Goal: Task Accomplishment & Management: Use online tool/utility

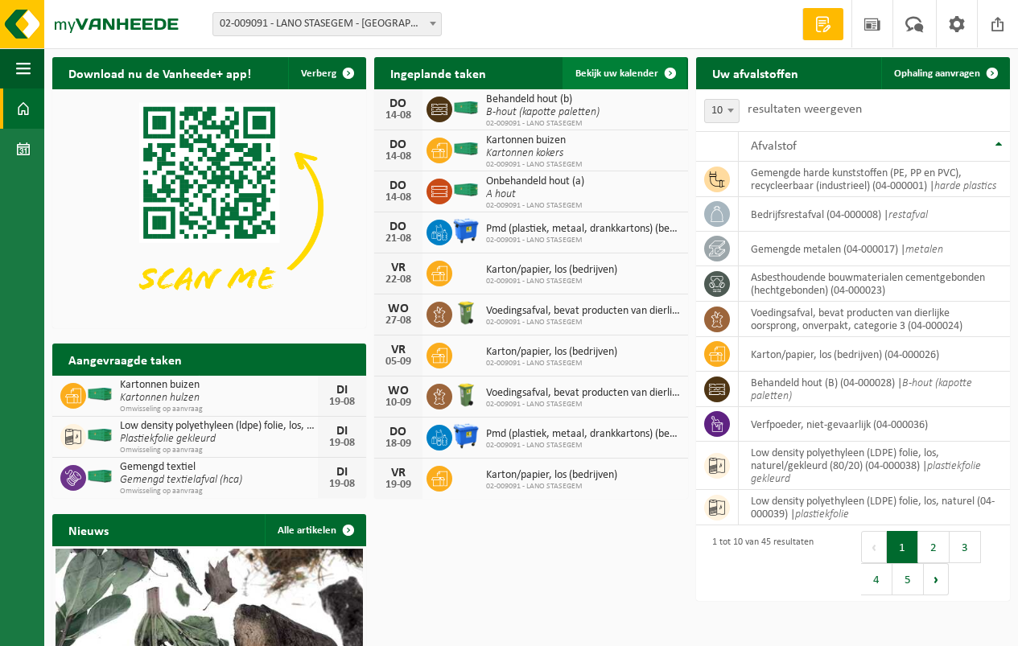
click at [612, 74] on span "Bekijk uw kalender" at bounding box center [616, 73] width 83 height 10
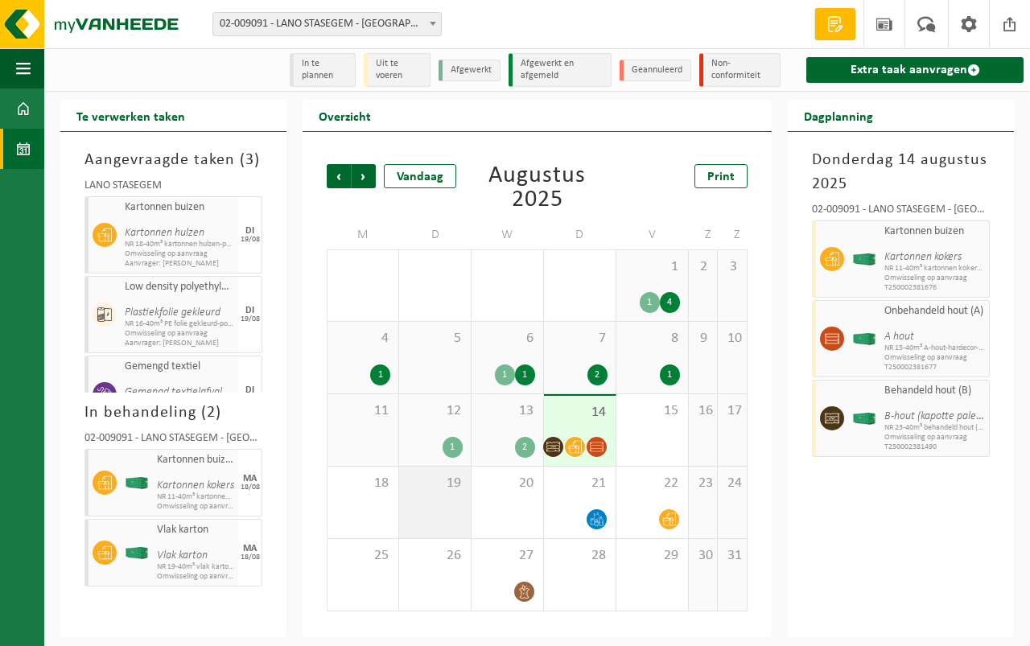
click at [444, 492] on div "19" at bounding box center [435, 503] width 72 height 72
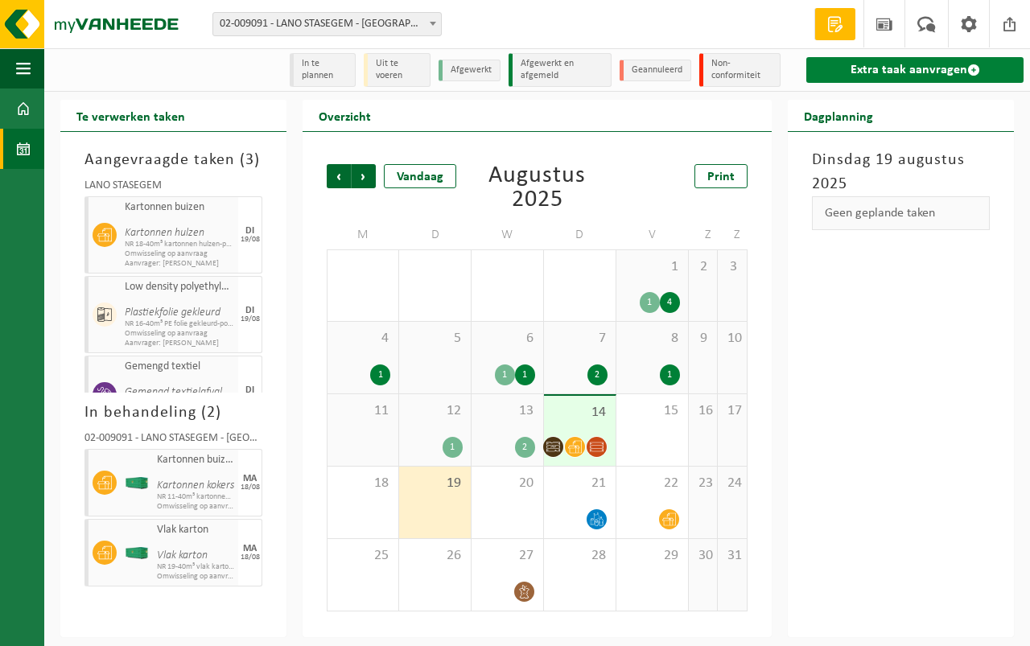
click at [896, 68] on link "Extra taak aanvragen" at bounding box center [914, 70] width 217 height 26
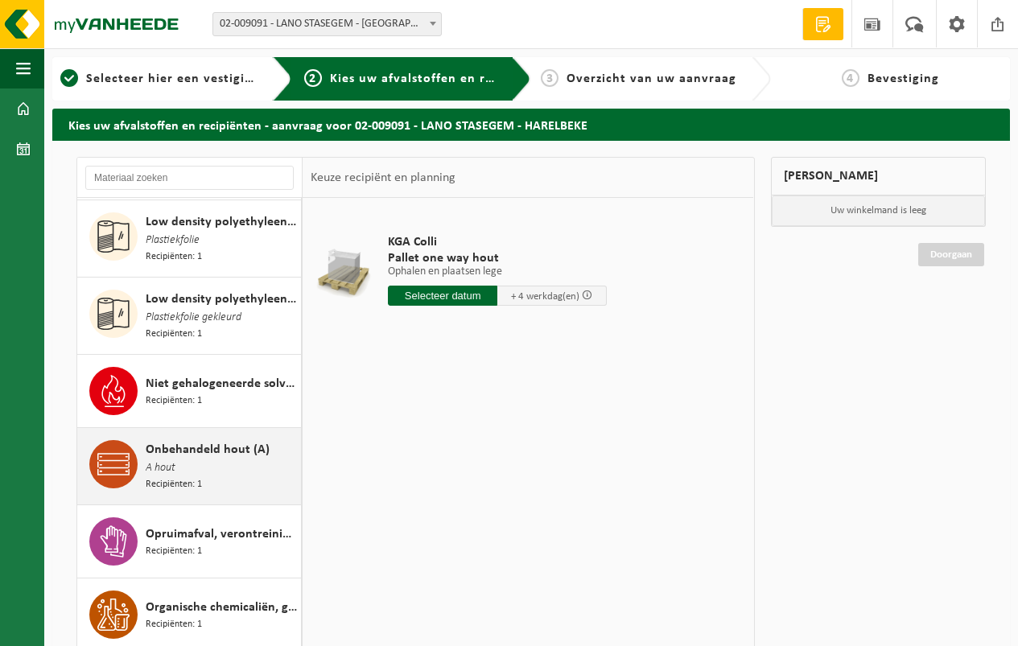
scroll to position [1770, 0]
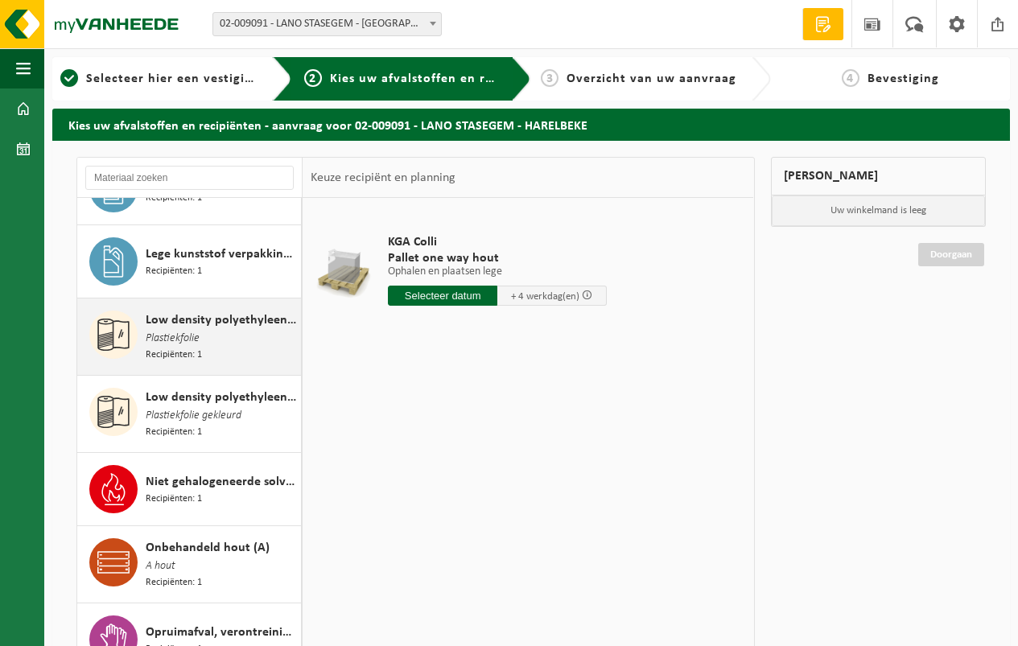
click at [209, 311] on div "Low density polyethyleen (LDPE) folie, los, naturel Plastiekfolie Recipiënten: 1" at bounding box center [221, 337] width 151 height 52
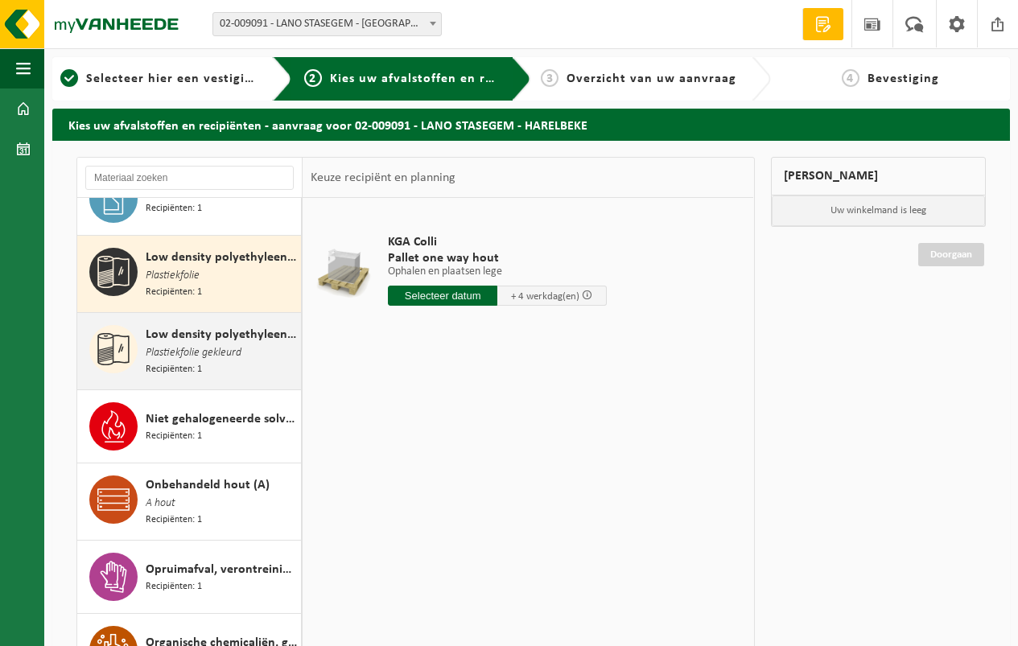
scroll to position [1847, 0]
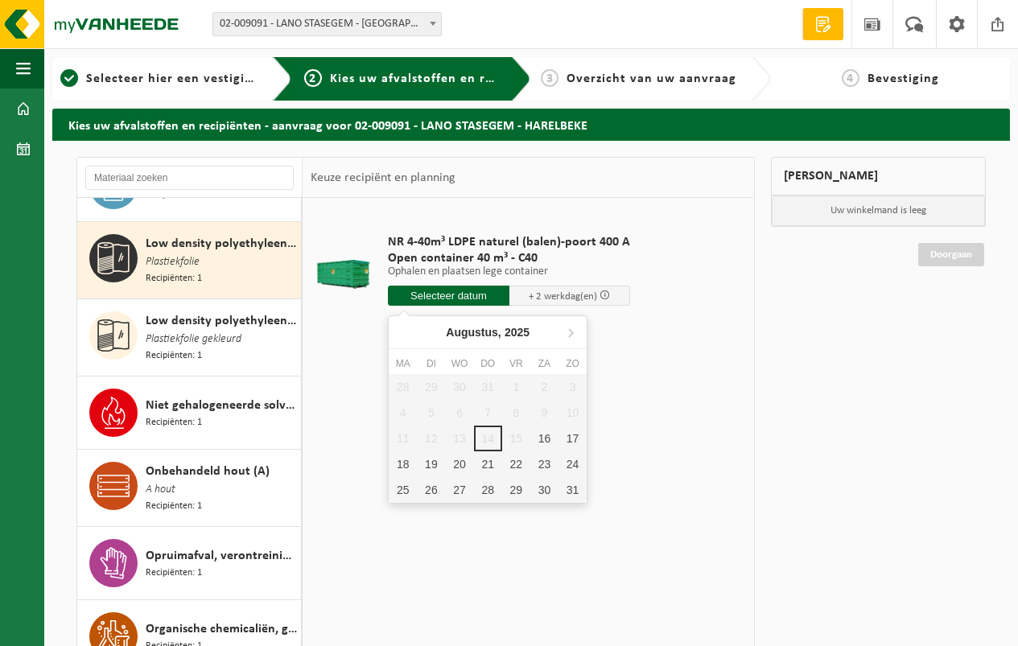
click at [443, 294] on input "text" at bounding box center [449, 296] width 122 height 20
click at [428, 461] on div "19" at bounding box center [431, 464] width 28 height 26
type input "Van 2025-08-19"
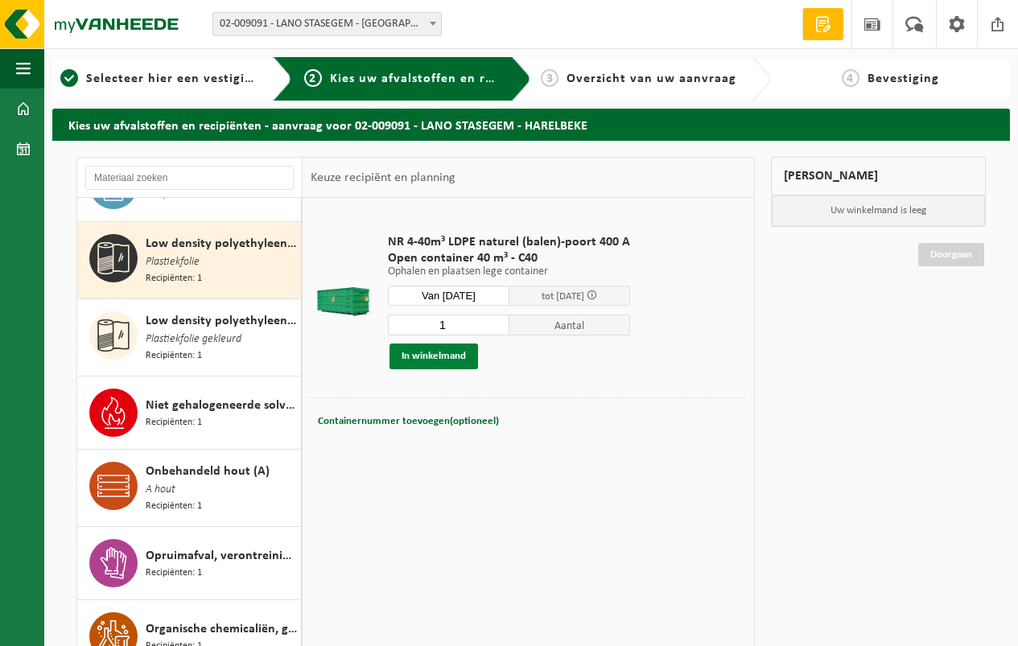
click at [429, 352] on button "In winkelmand" at bounding box center [433, 357] width 89 height 26
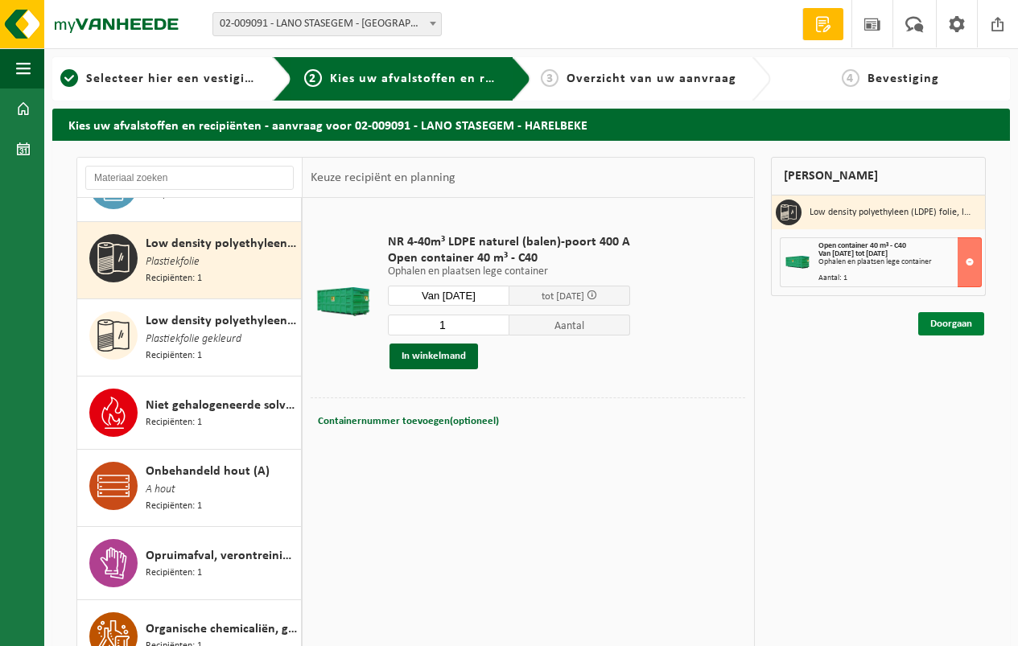
click at [952, 319] on link "Doorgaan" at bounding box center [951, 323] width 66 height 23
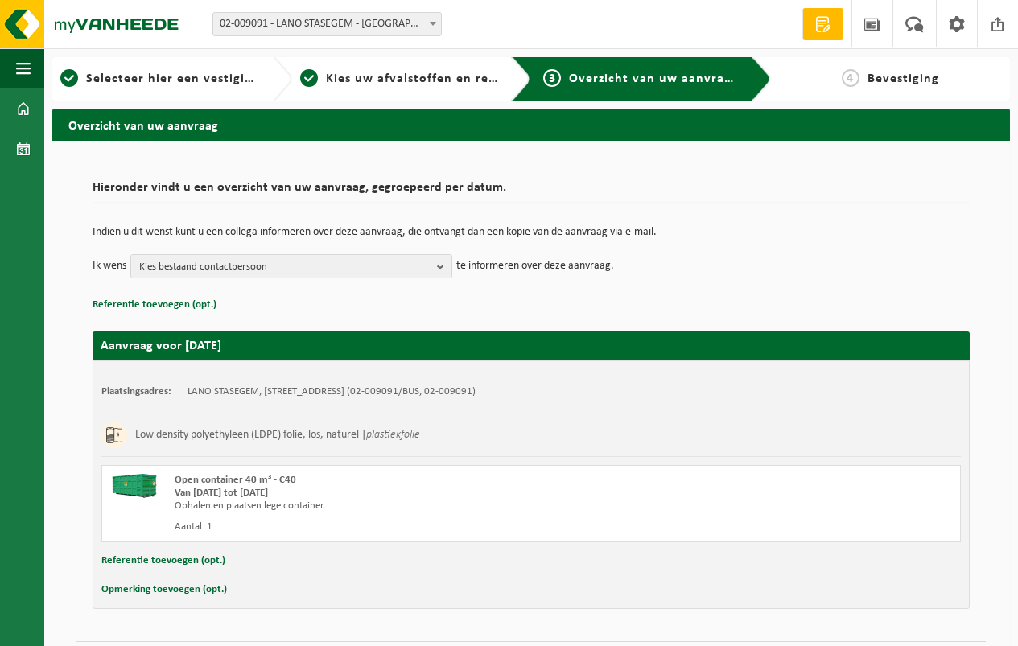
scroll to position [44, 0]
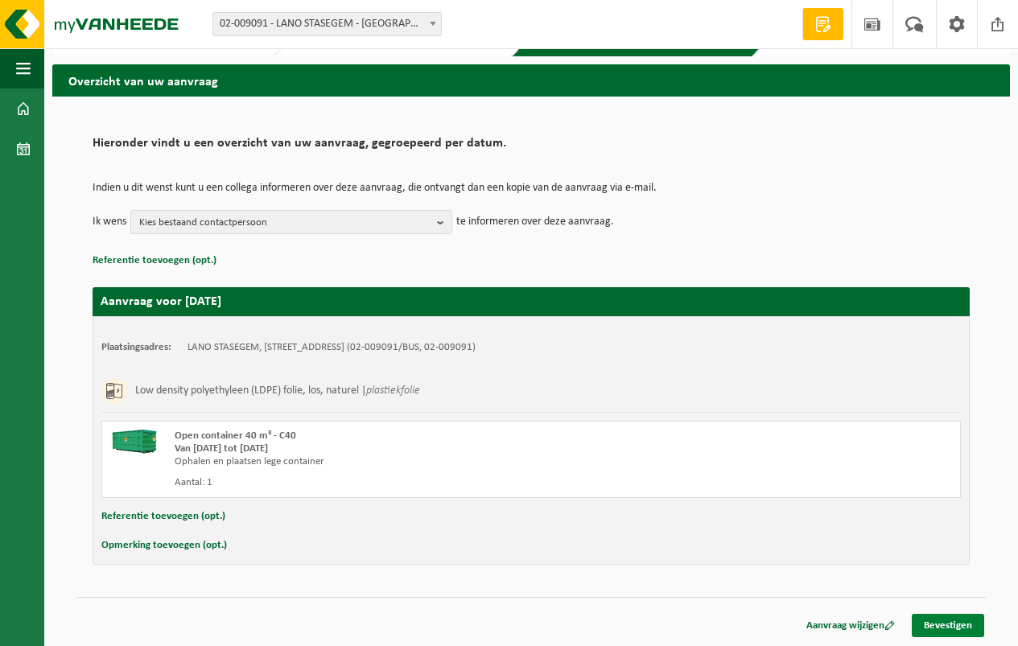
click at [944, 619] on link "Bevestigen" at bounding box center [948, 625] width 72 height 23
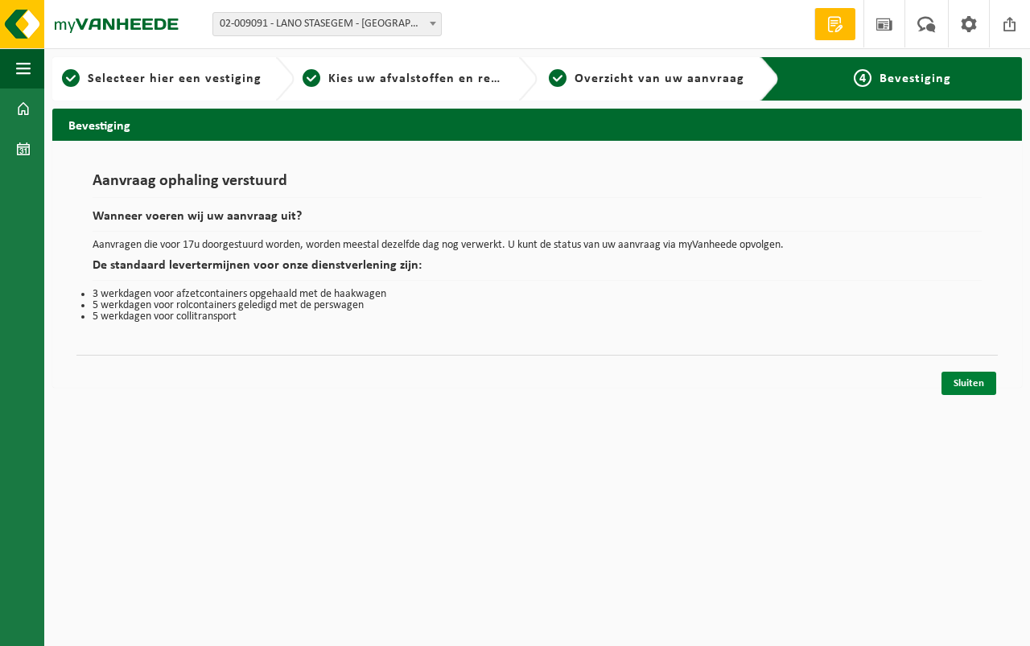
click at [962, 381] on link "Sluiten" at bounding box center [968, 383] width 55 height 23
